Goal: Transaction & Acquisition: Purchase product/service

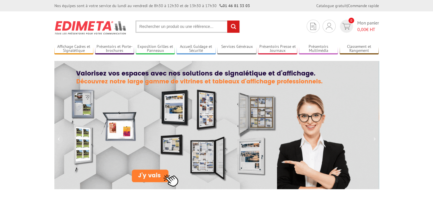
click at [191, 28] on input "text" at bounding box center [187, 26] width 104 height 12
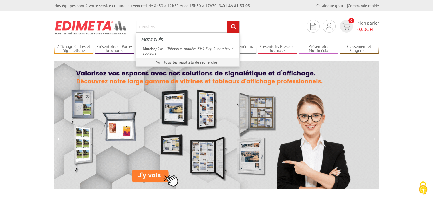
type input "marches"
click at [227, 20] on input "rechercher" at bounding box center [233, 26] width 12 height 12
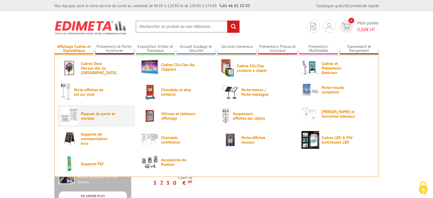
click at [95, 115] on span "Plaques de porte et murales" at bounding box center [98, 115] width 34 height 9
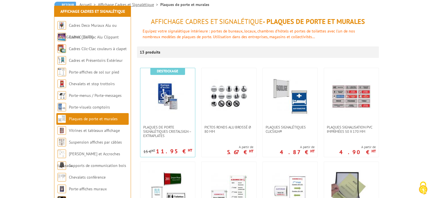
scroll to position [114, 0]
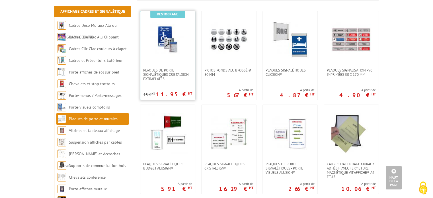
click at [172, 39] on img at bounding box center [168, 40] width 40 height 40
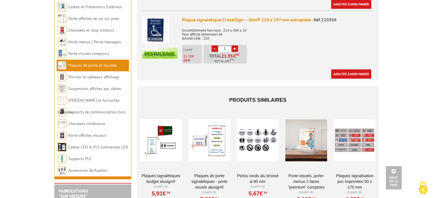
scroll to position [398, 0]
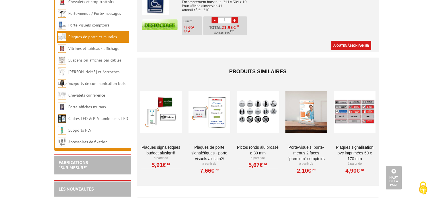
click at [362, 99] on div at bounding box center [354, 111] width 42 height 57
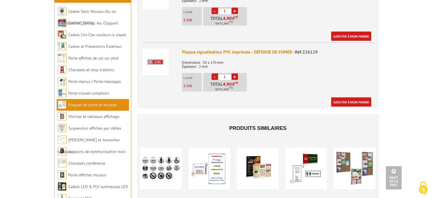
scroll to position [1109, 0]
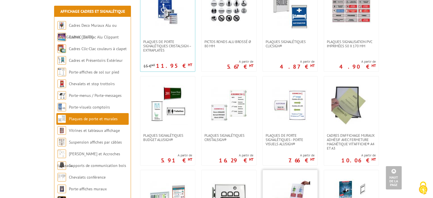
scroll to position [114, 0]
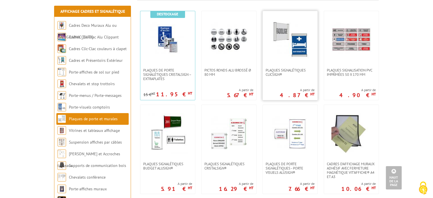
click at [289, 43] on img at bounding box center [290, 40] width 40 height 40
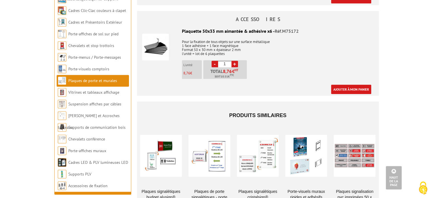
scroll to position [569, 0]
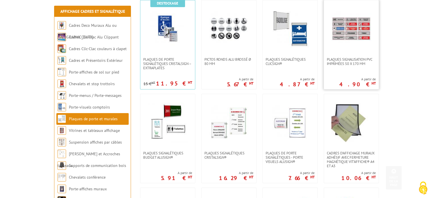
scroll to position [142, 0]
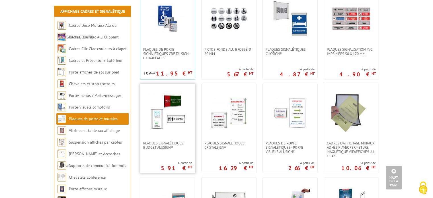
click at [149, 101] on img at bounding box center [168, 112] width 40 height 40
